Goal: Task Accomplishment & Management: Manage account settings

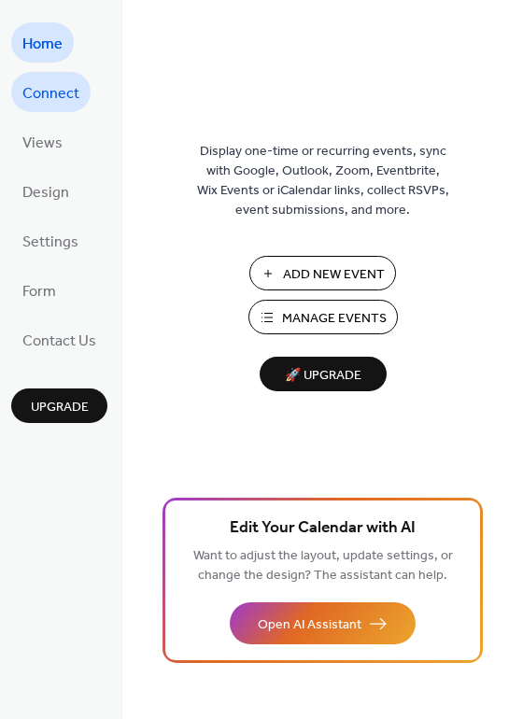
click at [53, 96] on span "Connect" at bounding box center [50, 93] width 57 height 29
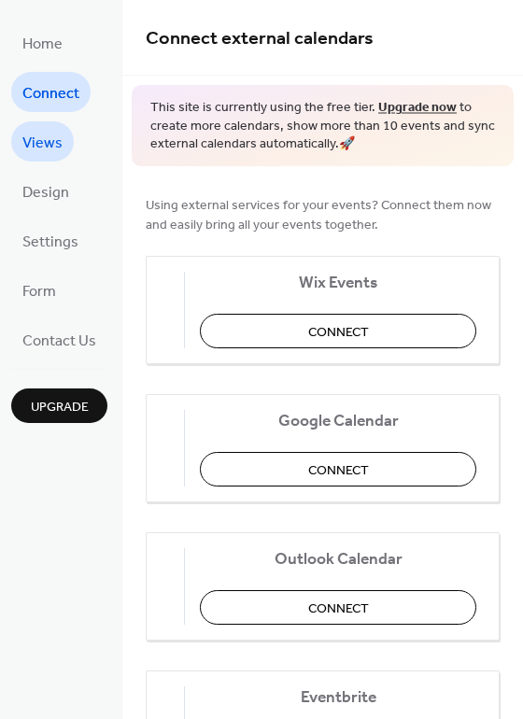
click at [47, 143] on span "Views" at bounding box center [42, 143] width 40 height 29
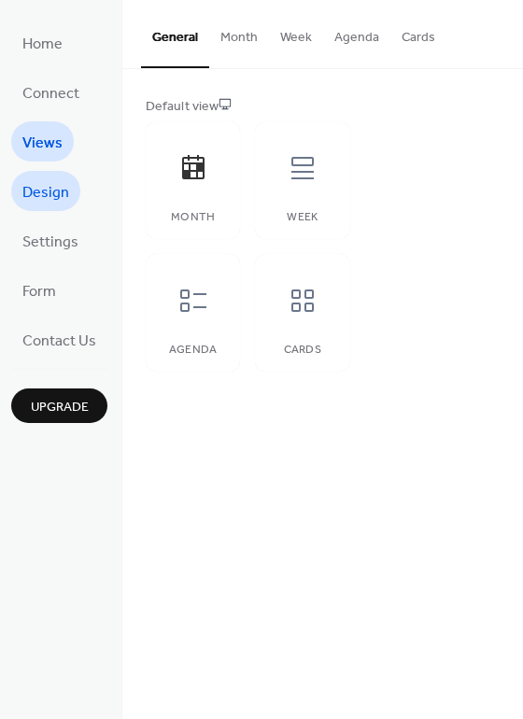
click at [45, 190] on span "Design" at bounding box center [45, 192] width 47 height 29
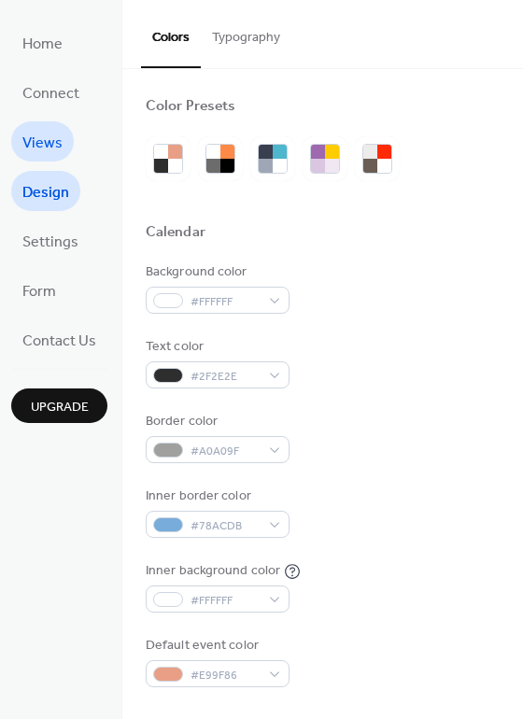
click at [44, 133] on span "Views" at bounding box center [42, 143] width 40 height 29
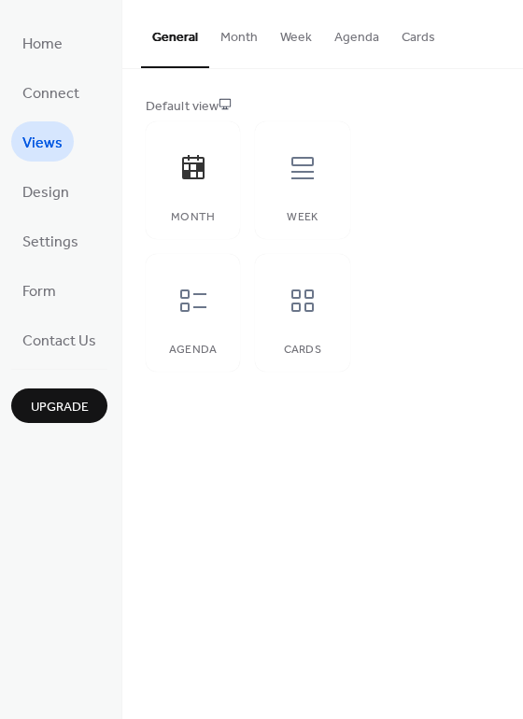
click at [257, 35] on button "Month" at bounding box center [239, 33] width 60 height 66
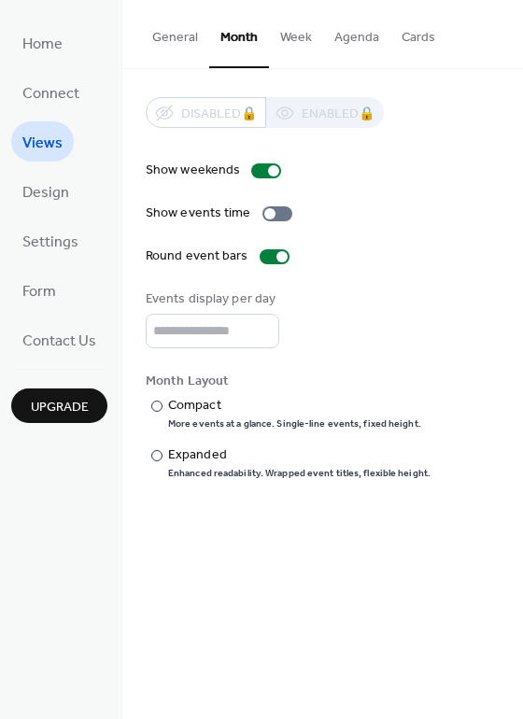
click at [304, 38] on button "Week" at bounding box center [296, 33] width 54 height 66
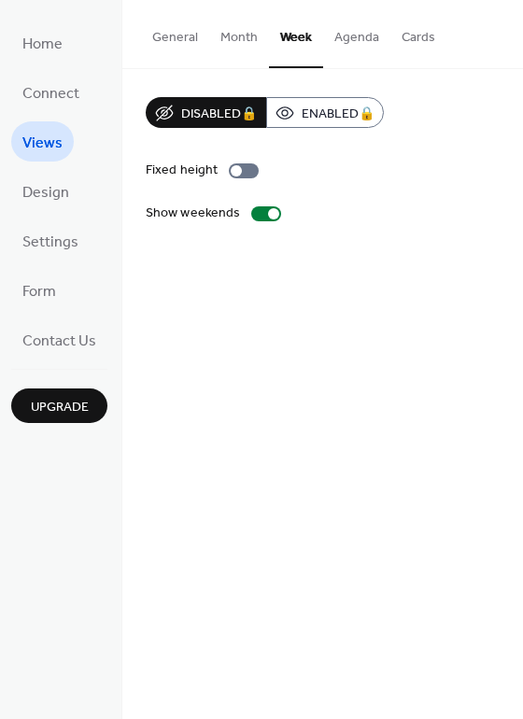
click at [376, 41] on button "Agenda" at bounding box center [356, 33] width 67 height 66
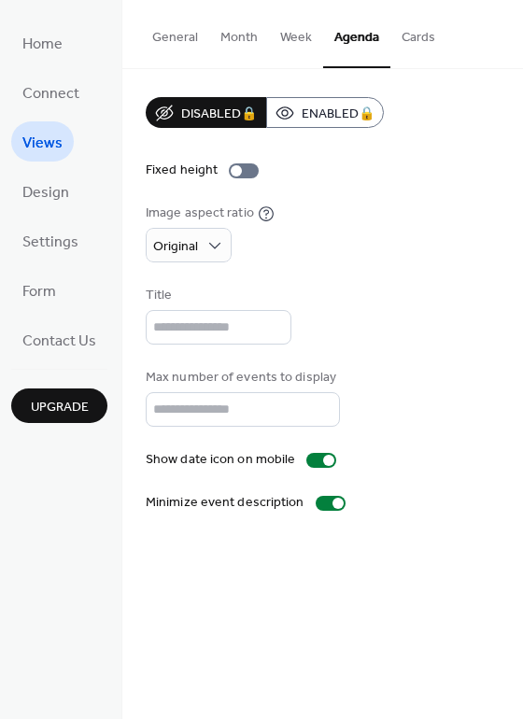
click at [427, 259] on div "Image aspect ratio Original" at bounding box center [323, 232] width 354 height 59
click at [251, 172] on div at bounding box center [244, 170] width 30 height 15
click at [238, 168] on div at bounding box center [244, 170] width 30 height 15
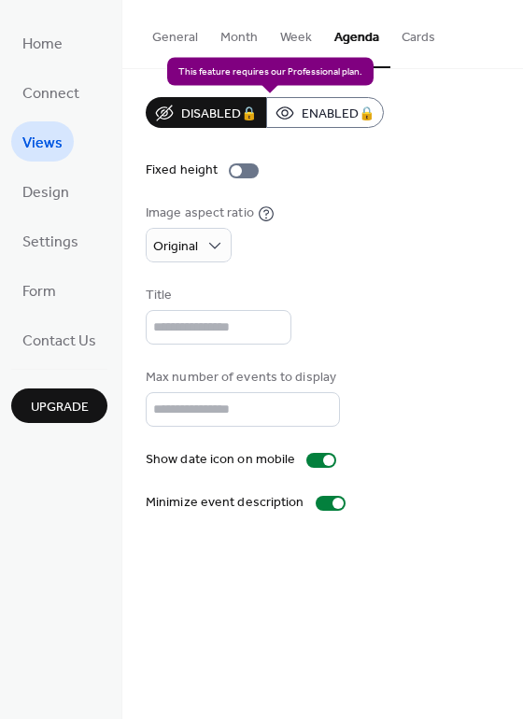
click at [327, 112] on div "Disabled 🔒 Enabled 🔒" at bounding box center [265, 112] width 238 height 31
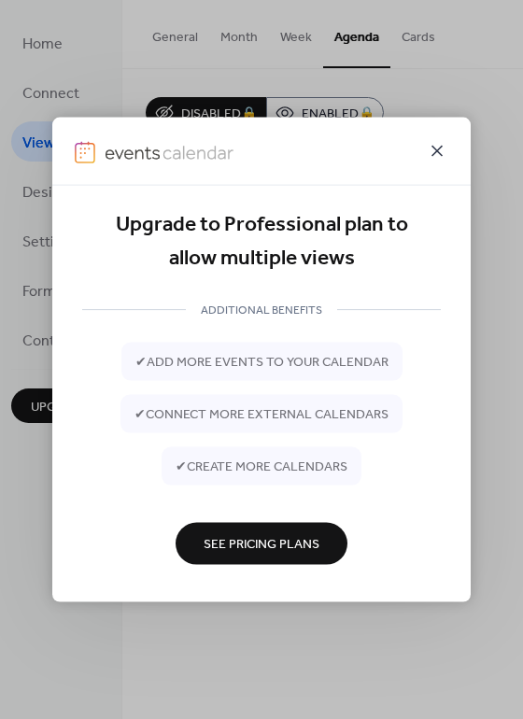
click at [441, 159] on icon at bounding box center [437, 151] width 22 height 22
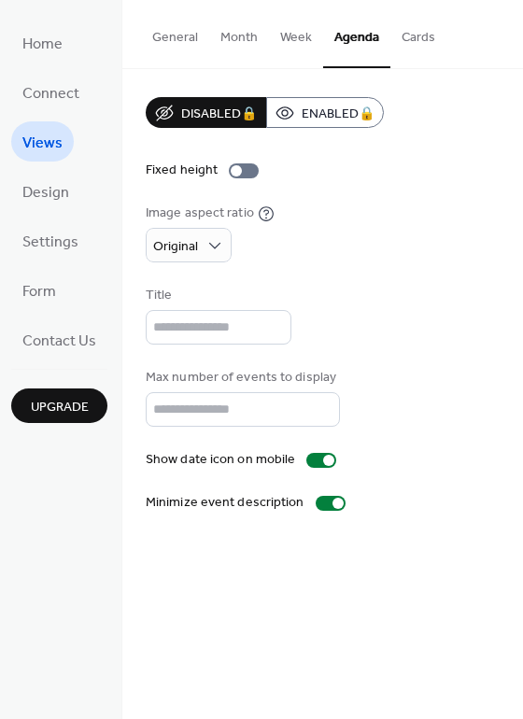
click at [422, 47] on button "Cards" at bounding box center [418, 33] width 56 height 66
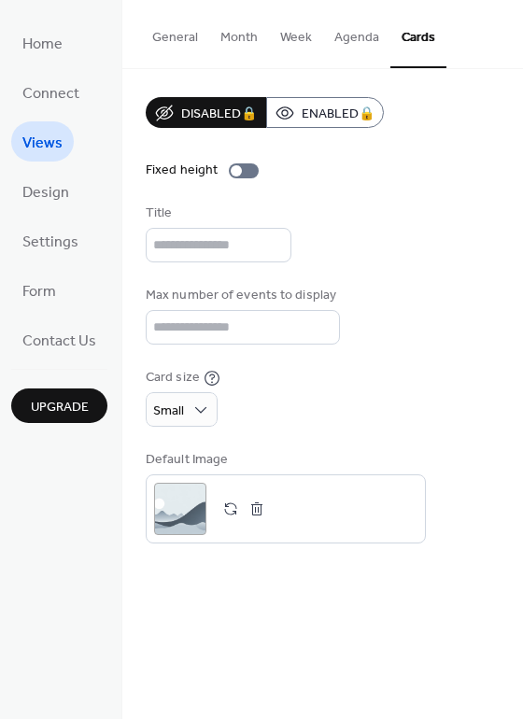
click at [289, 36] on button "Week" at bounding box center [296, 33] width 54 height 66
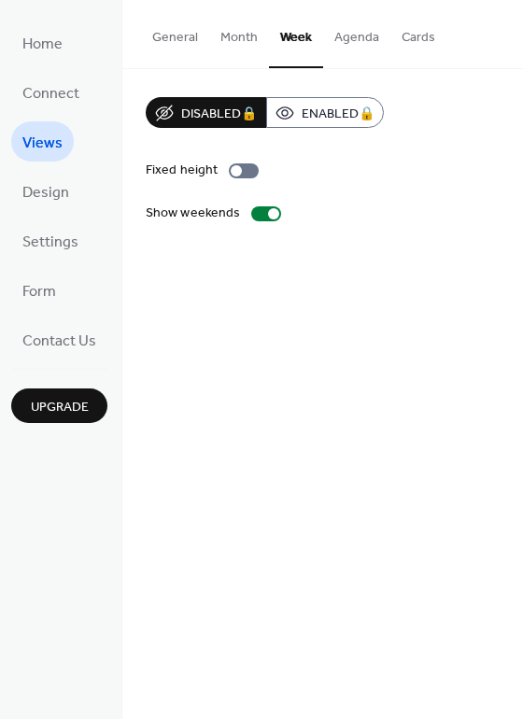
click at [239, 39] on button "Month" at bounding box center [239, 33] width 60 height 66
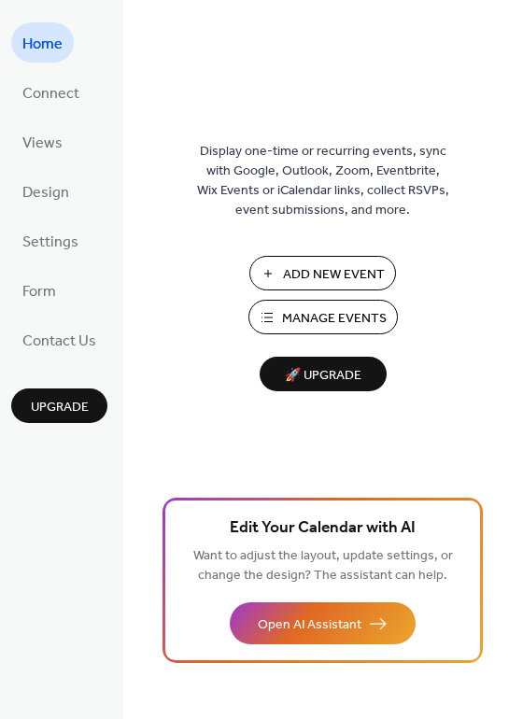
click at [27, 57] on link "Home" at bounding box center [42, 42] width 63 height 40
